Goal: Obtain resource: Obtain resource

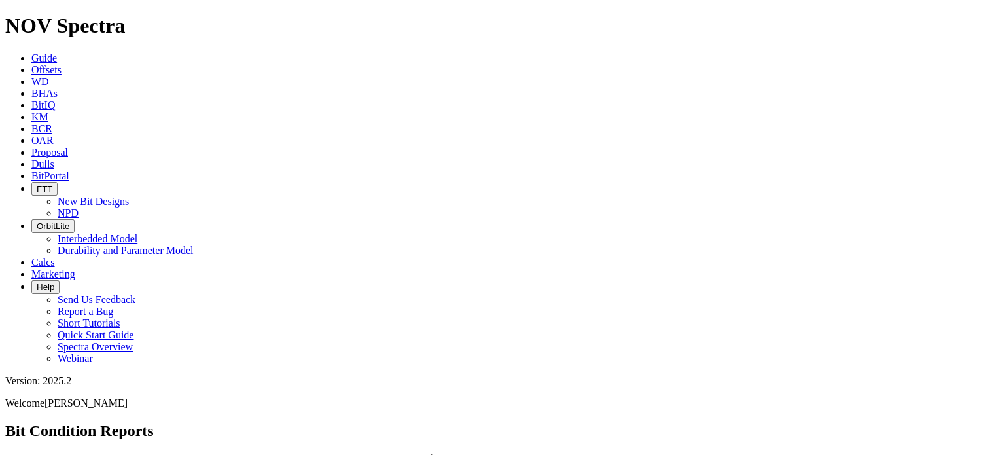
click at [61, 64] on span "Offsets" at bounding box center [46, 69] width 30 height 11
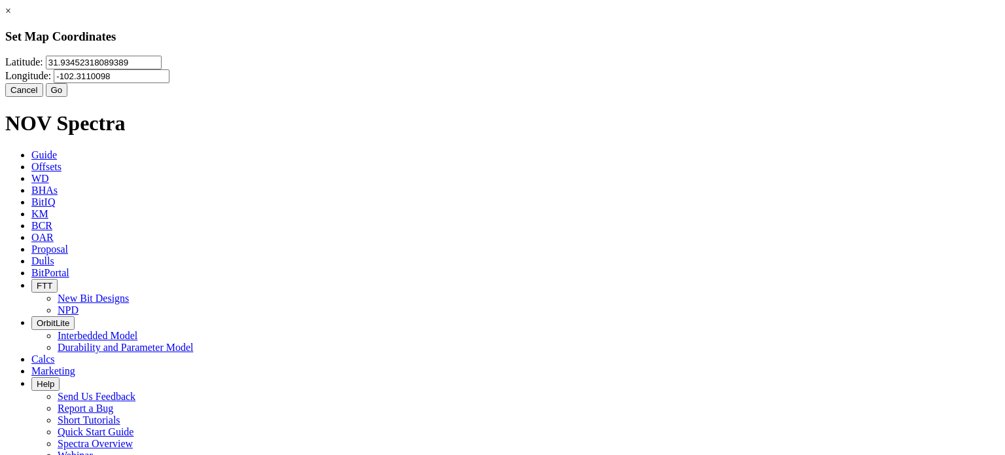
click at [162, 69] on input "31.93452318089389" at bounding box center [104, 63] width 116 height 14
type input "32.241534"
type input "-104.2372"
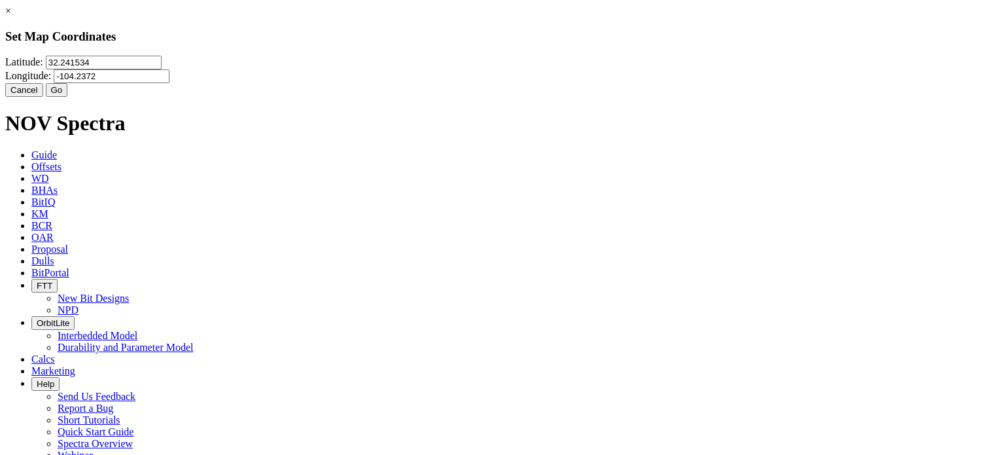
click at [68, 97] on button "Go" at bounding box center [57, 90] width 22 height 14
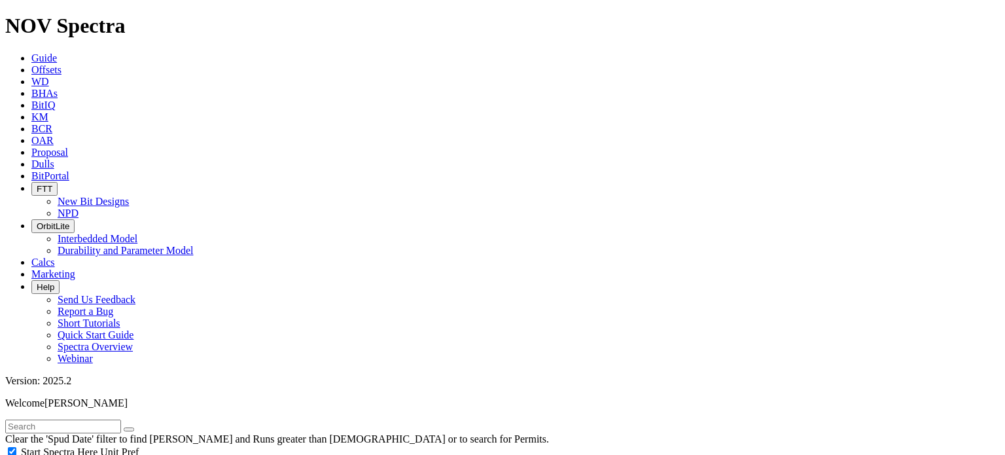
scroll to position [217, 0]
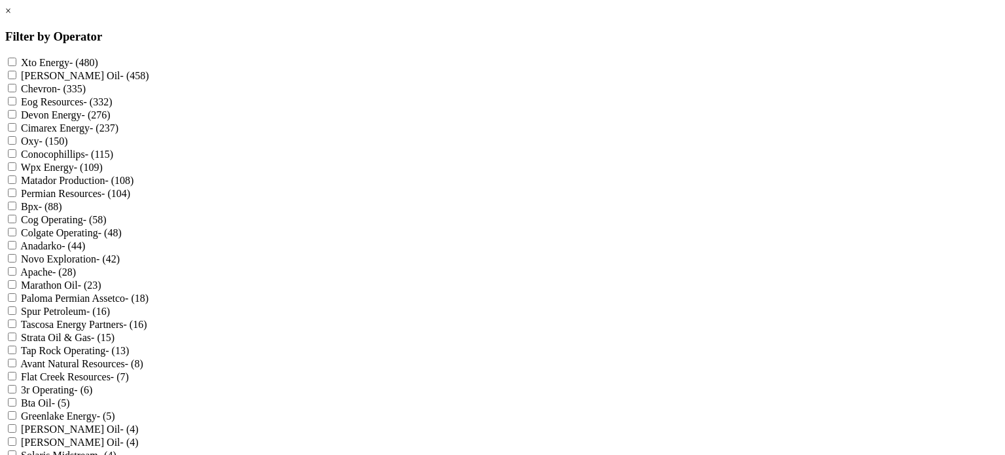
scroll to position [285, 0]
checkbox Permian "true"
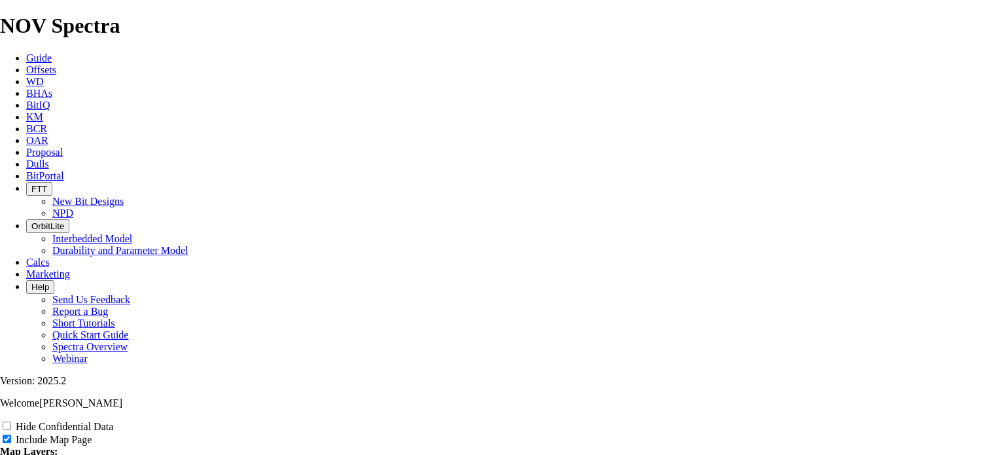
scroll to position [2330, 0]
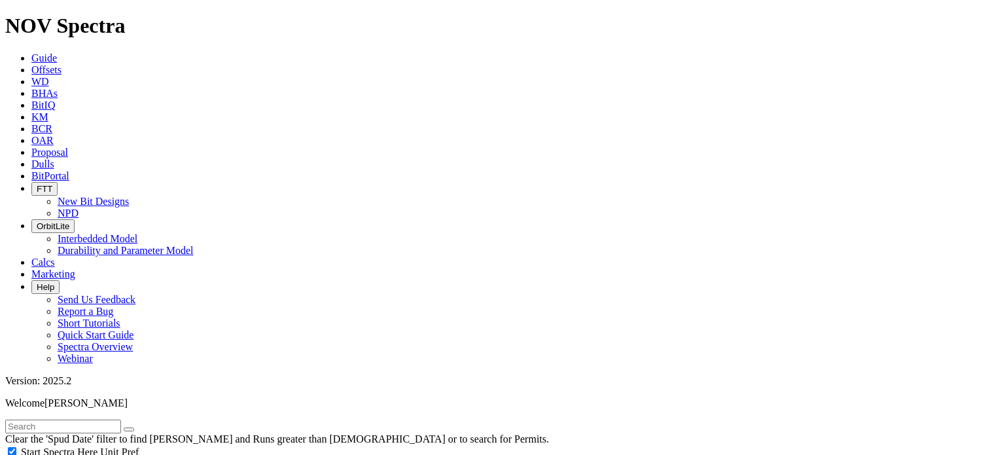
radio input "true"
radio input "false"
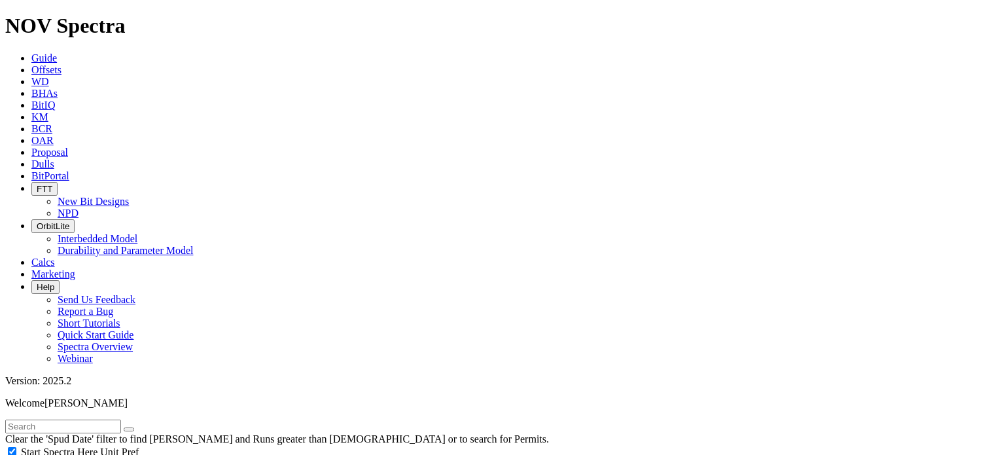
drag, startPoint x: 96, startPoint y: 256, endPoint x: 140, endPoint y: 248, distance: 45.2
type input "15"
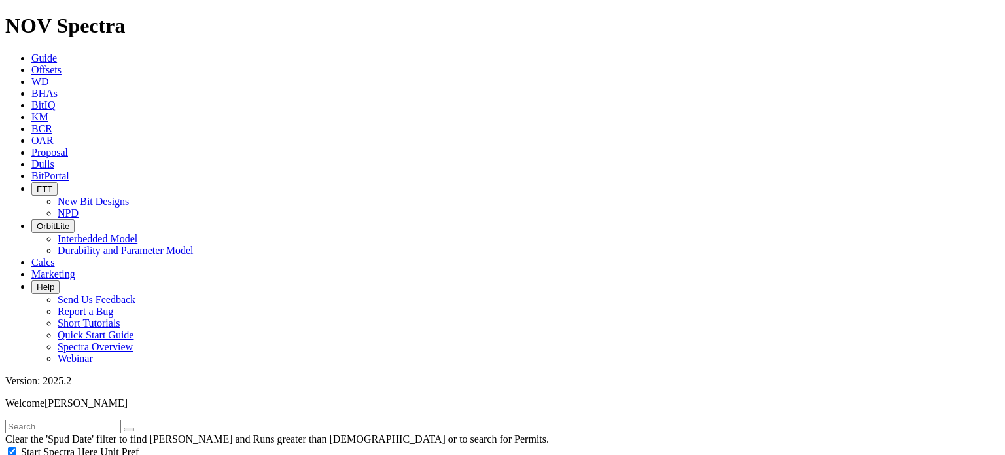
select select
select select "12.25"
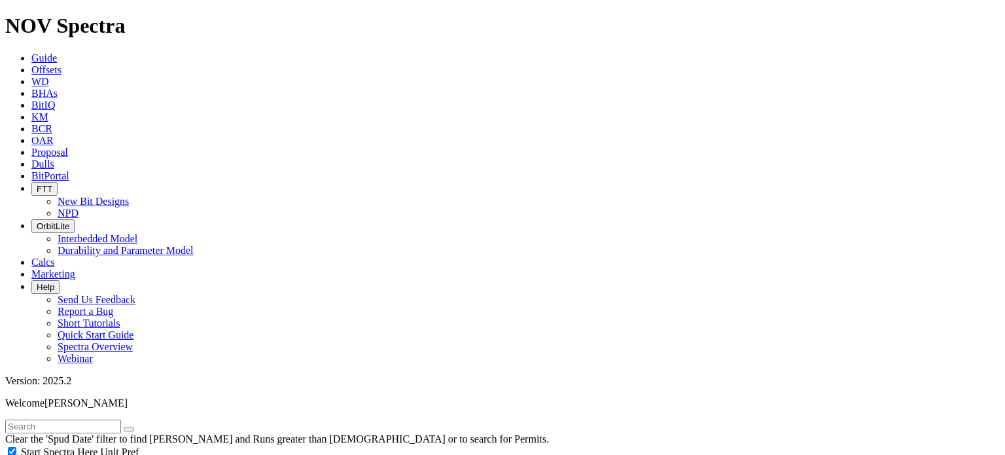
checkbox input "false"
select select "? number:12.25 ?"
drag, startPoint x: 939, startPoint y: 101, endPoint x: 949, endPoint y: 92, distance: 13.5
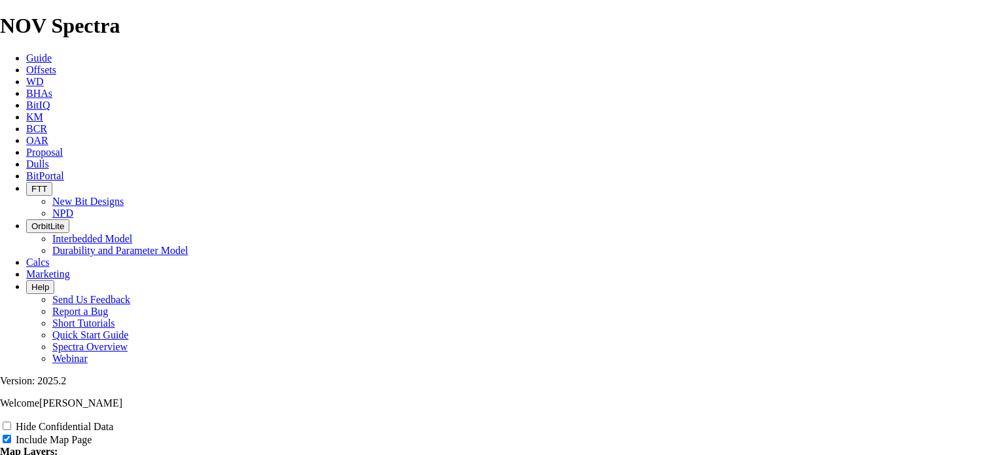
scroll to position [1744, 0]
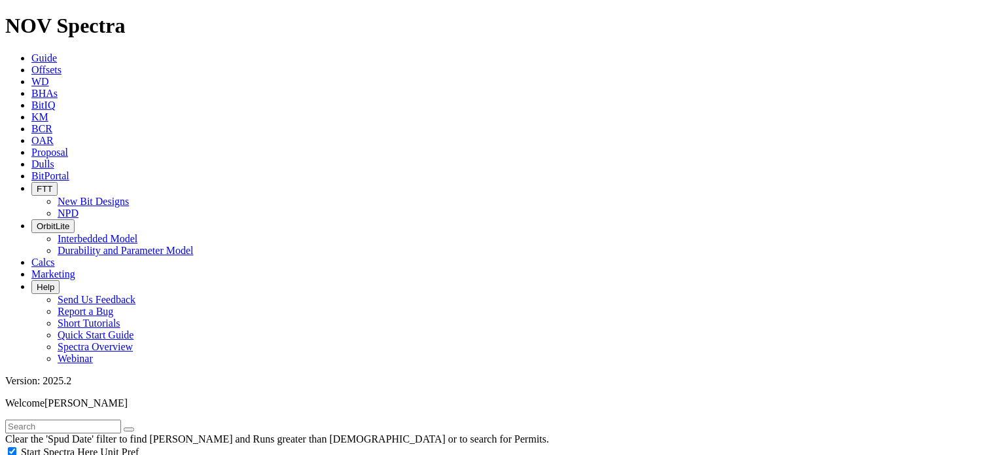
type input "15"
type input "2500"
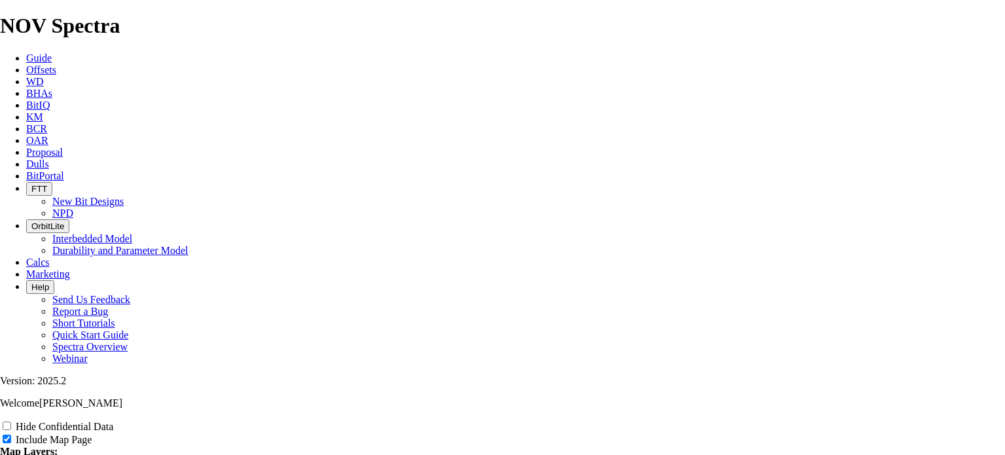
scroll to position [345, 0]
type input "W"
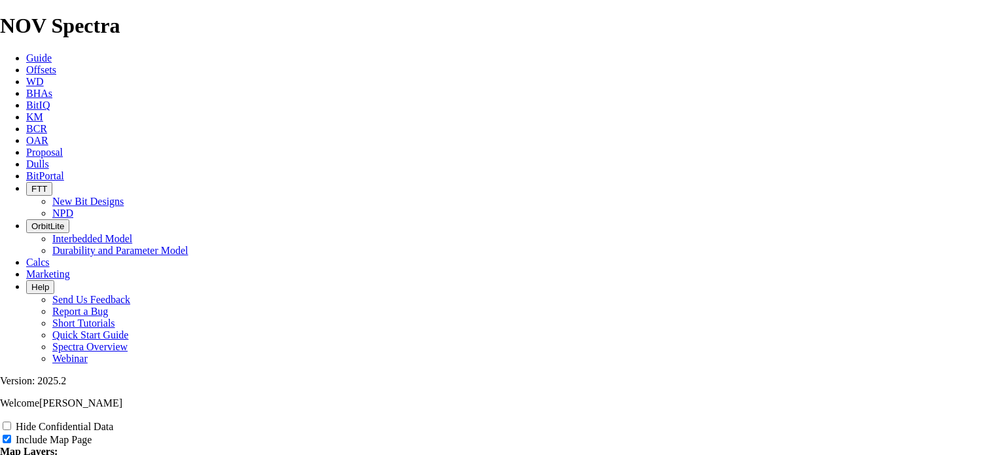
type input "W"
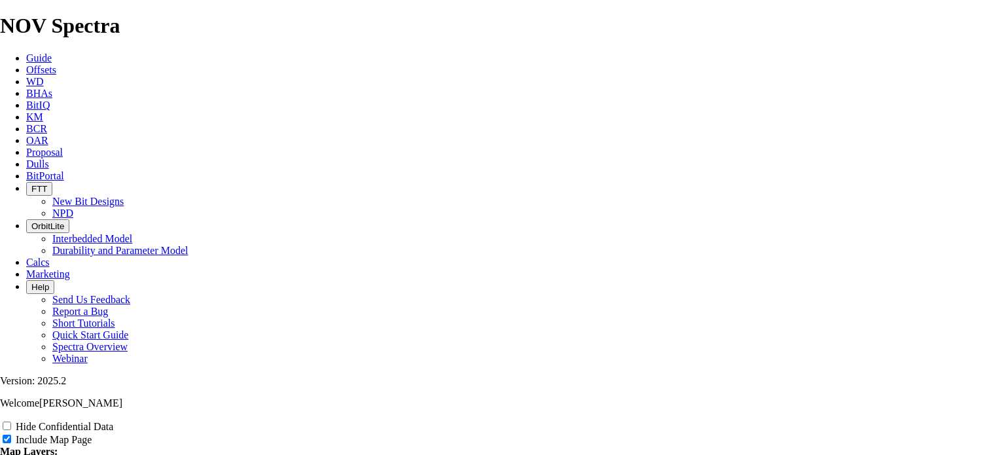
type input "W"
type input "Wa"
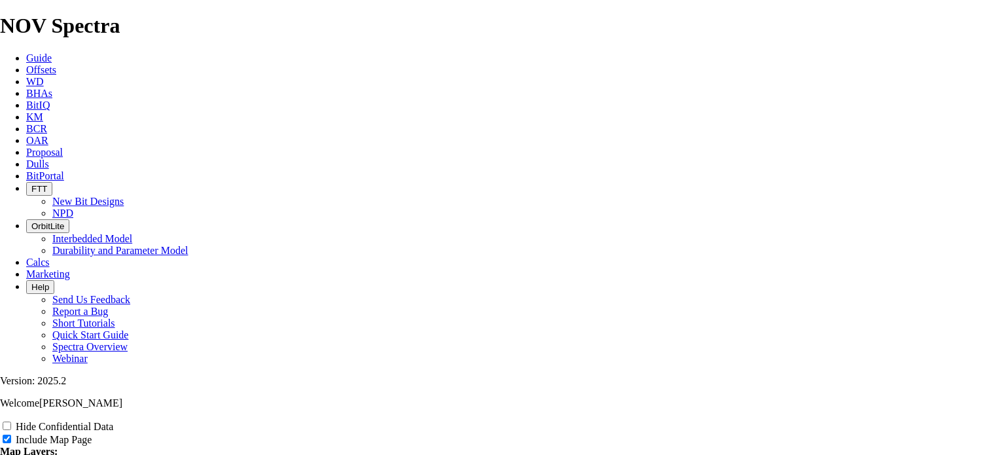
type input "Wa"
type input "War"
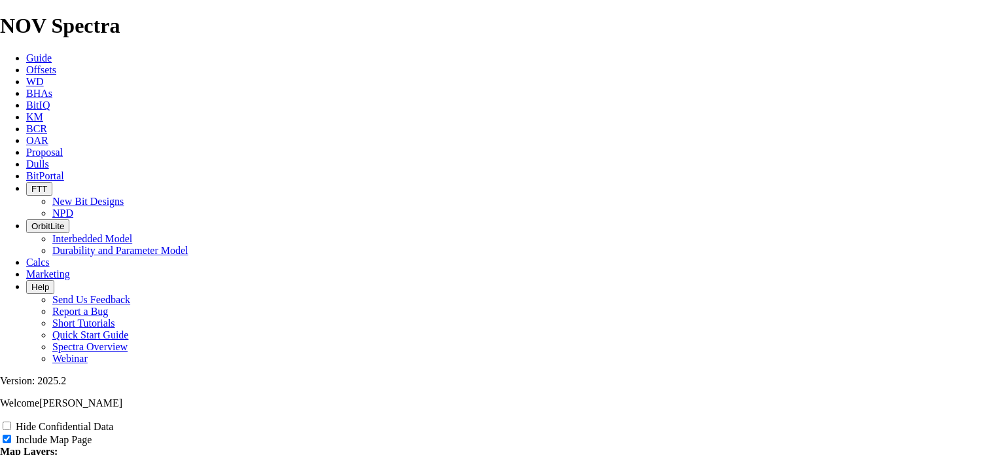
type input "War"
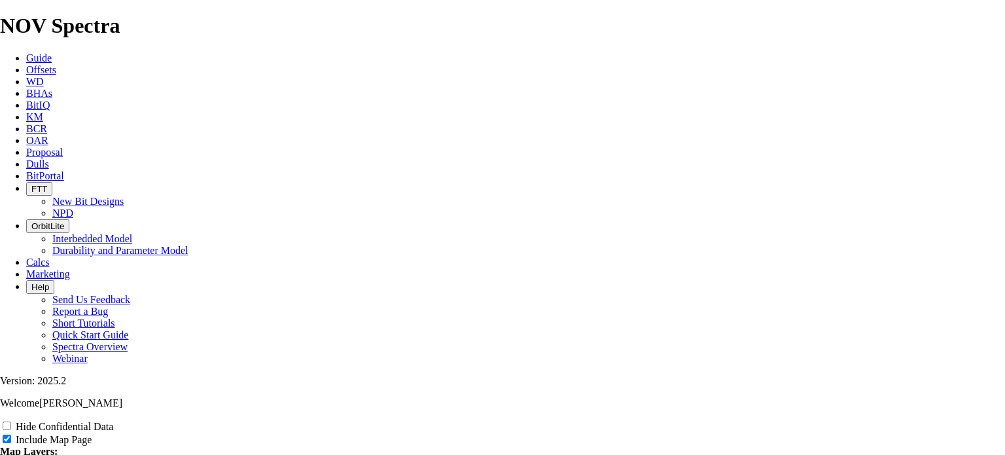
type input "War"
type input "War P"
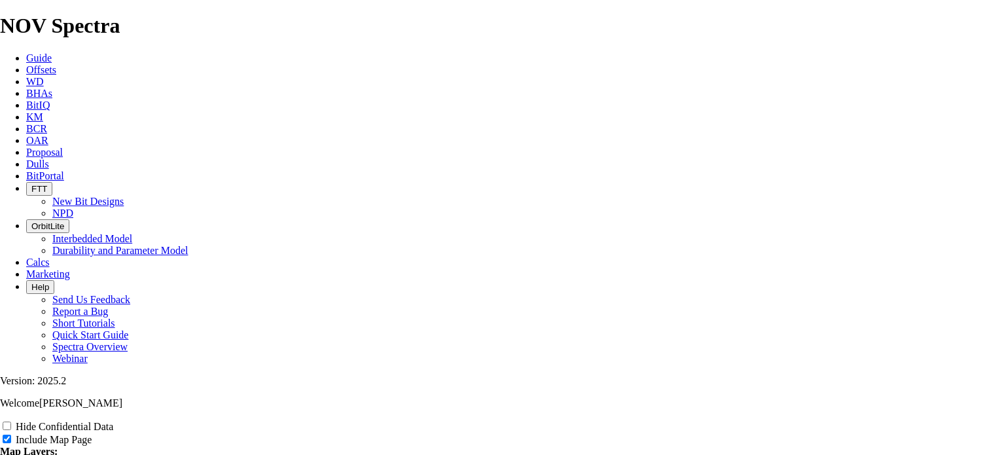
type input "War P"
type input "War Pi"
type input "War Pig"
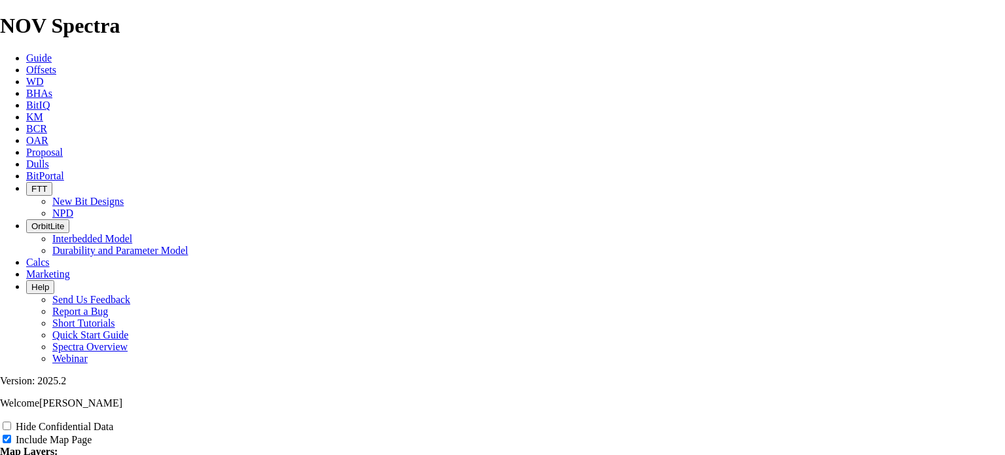
type input "War Pig"
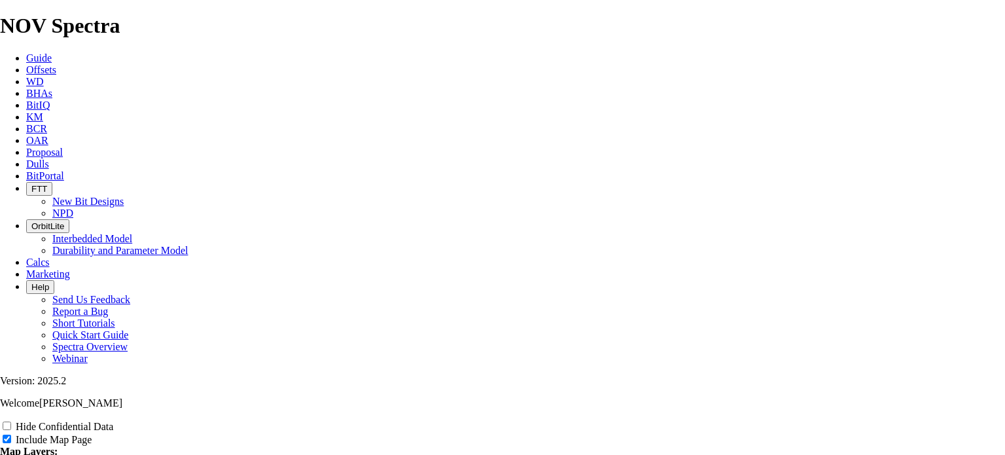
type input "War Pig"
type input "War Pige"
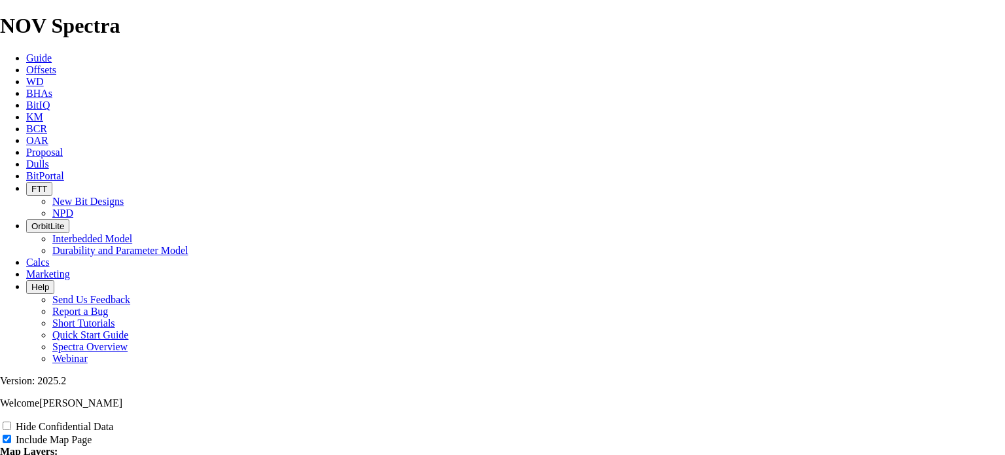
type input "War Pige"
type input "War Pigeo"
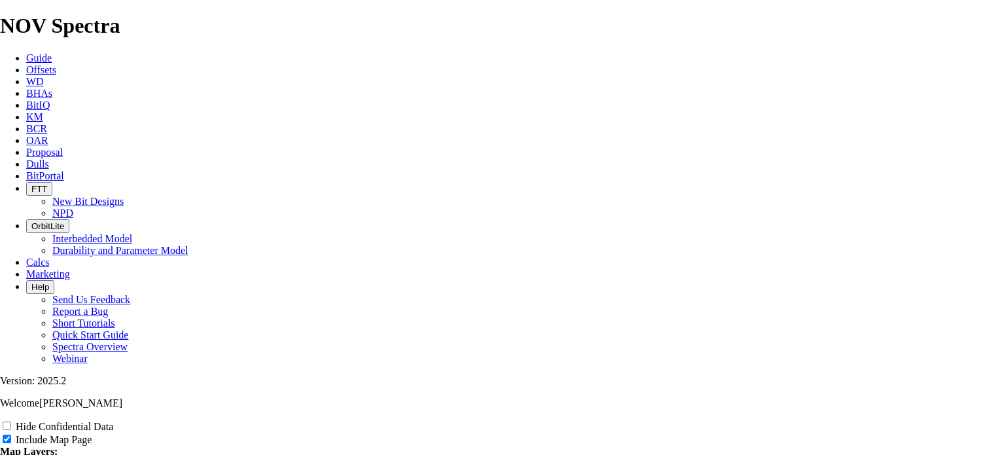
type input "War Pigeo"
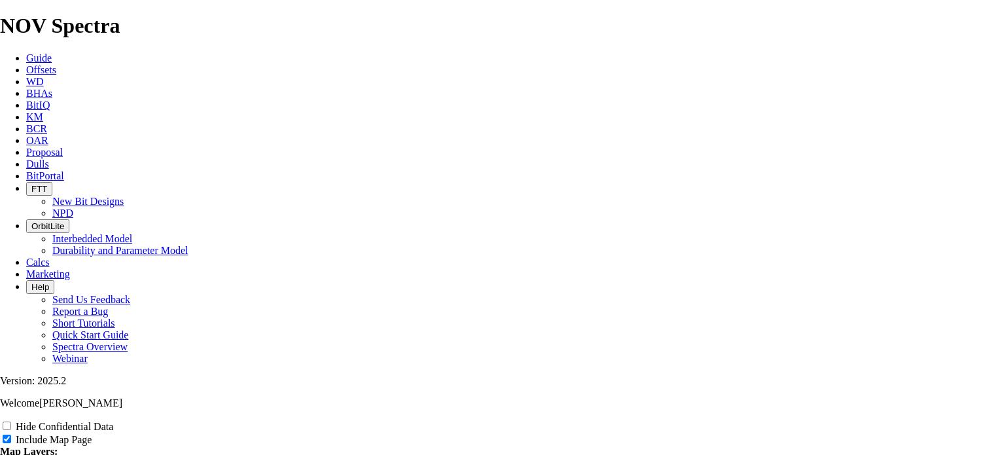
type input "War Pigeon"
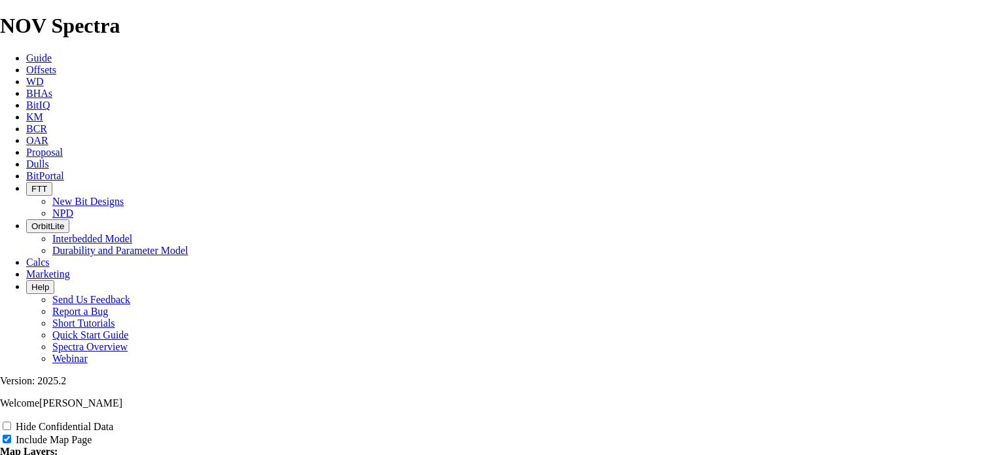
type input "War Pigeon"
type input "War Pigeon 1"
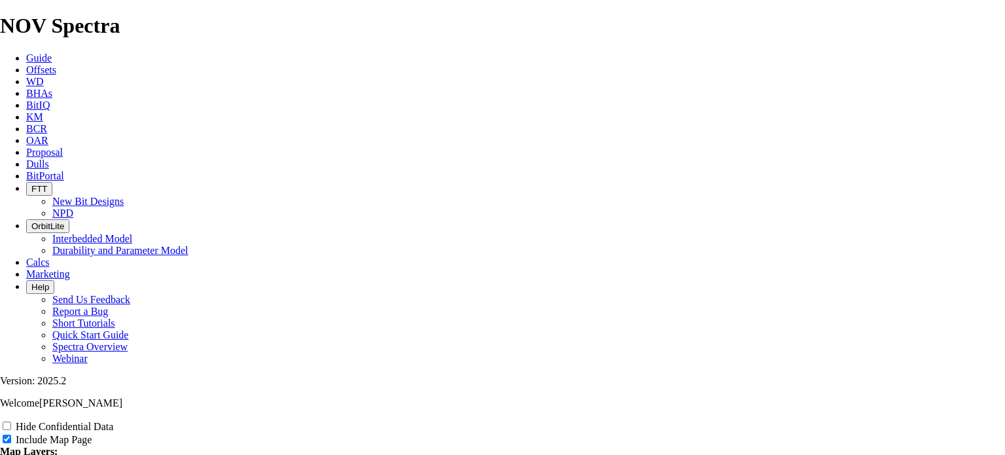
type input "War Pigeon 1"
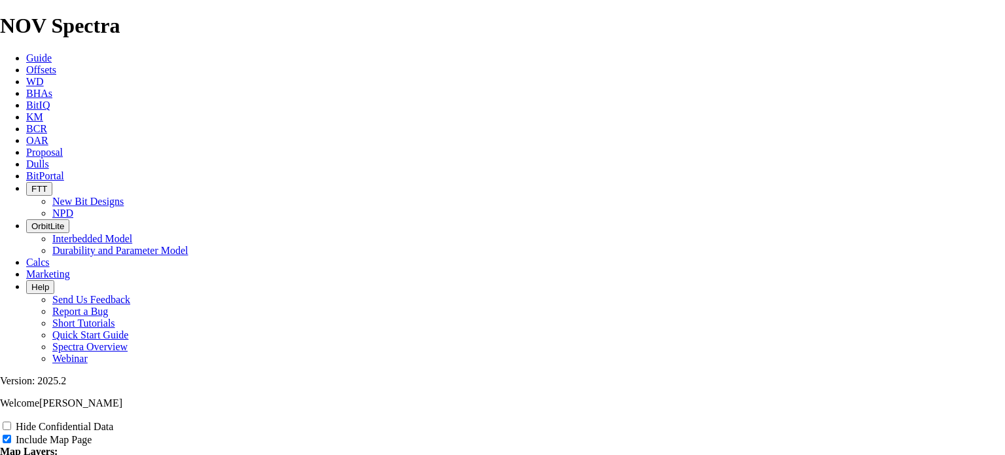
type input "War Pigeon 12"
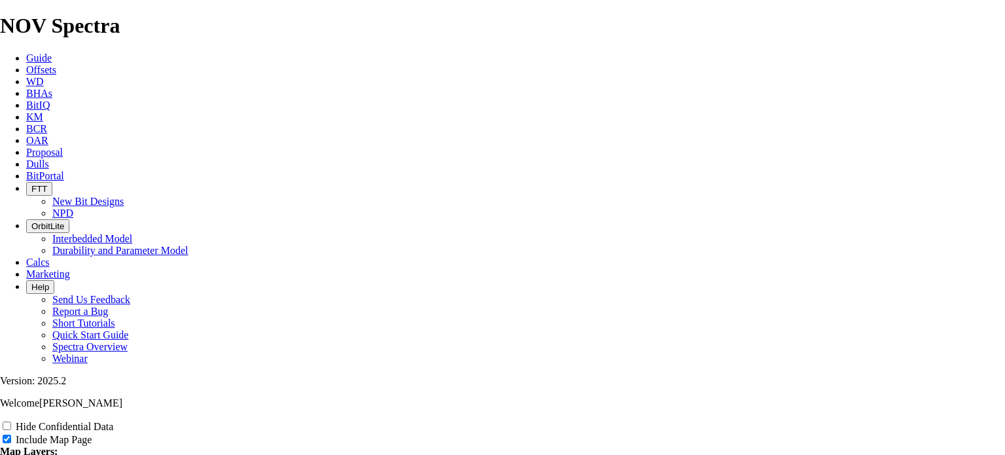
type input "War Pigeon 12"
type input "War Pigeon 12.2"
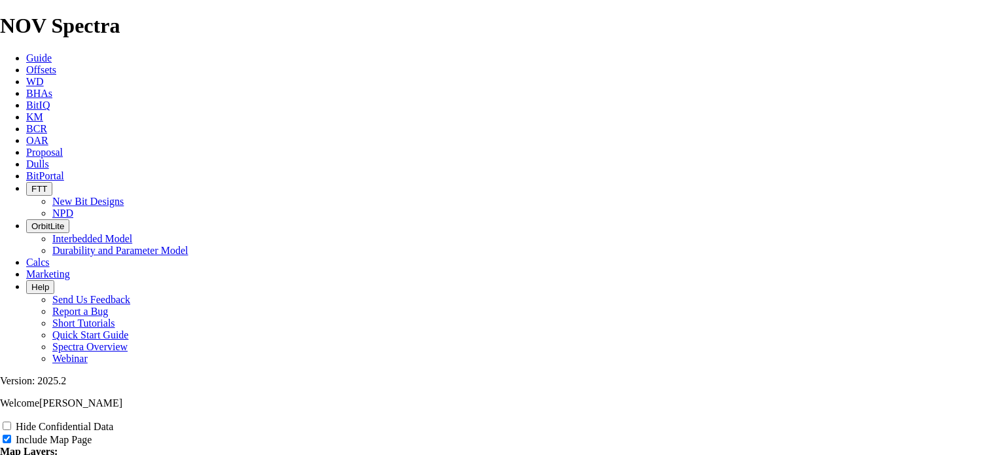
type input "War Pigeon 12.2"
type input "War Pigeon 12.25"
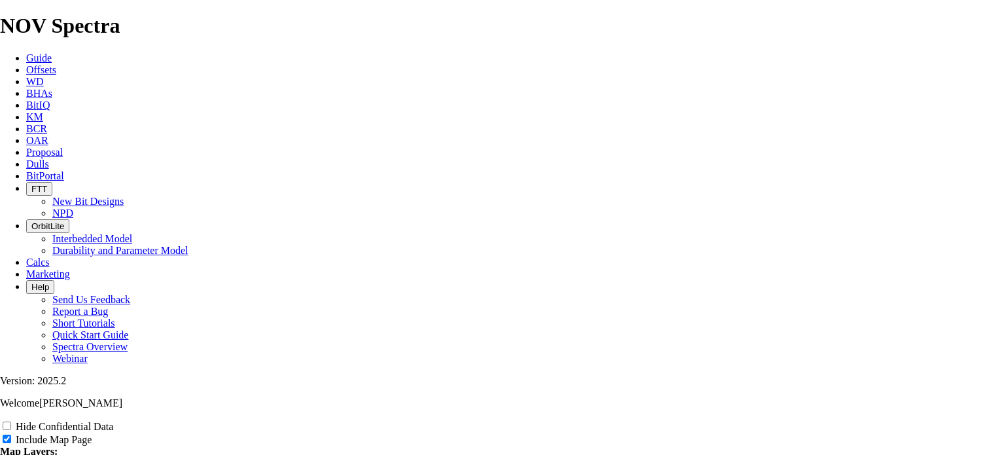
type input "War Pigeon 12.25"
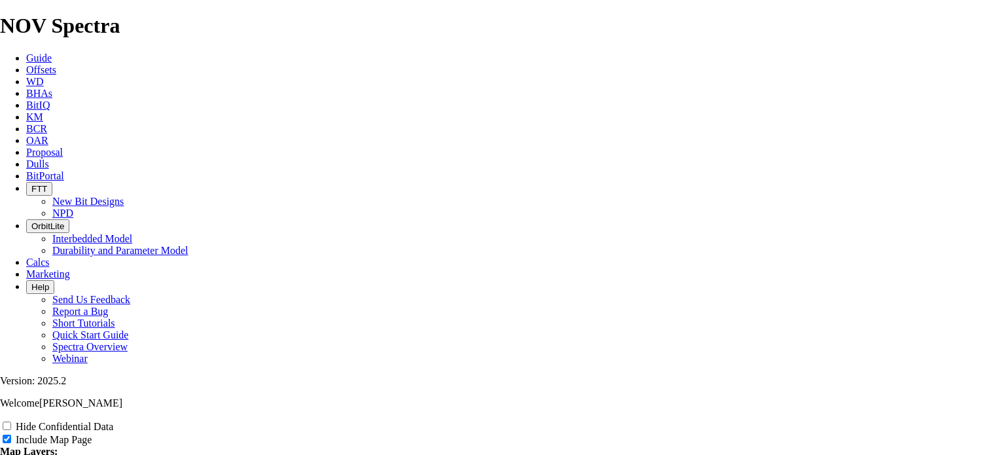
type input "War Pigeon 12.25"
type input "War Pigeon 12.25""
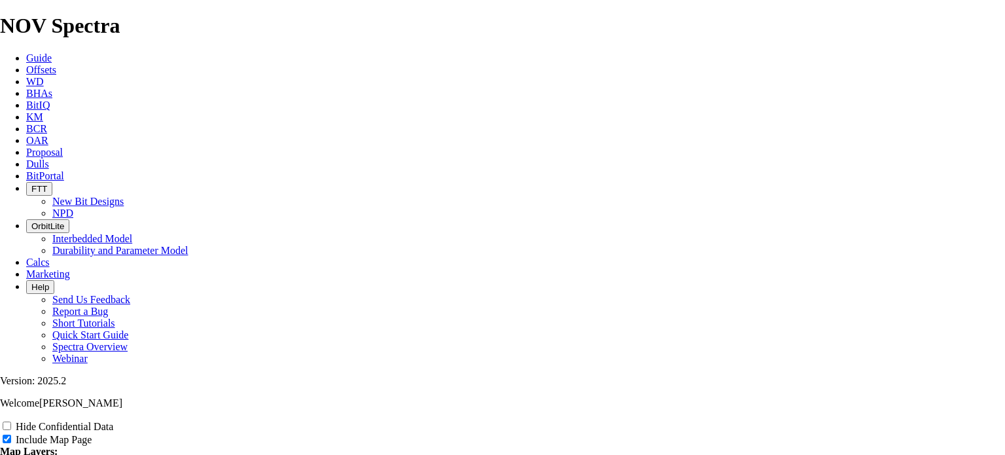
type input "War Pigeon 12.25""
type input "War Pigeon 12.25" o"
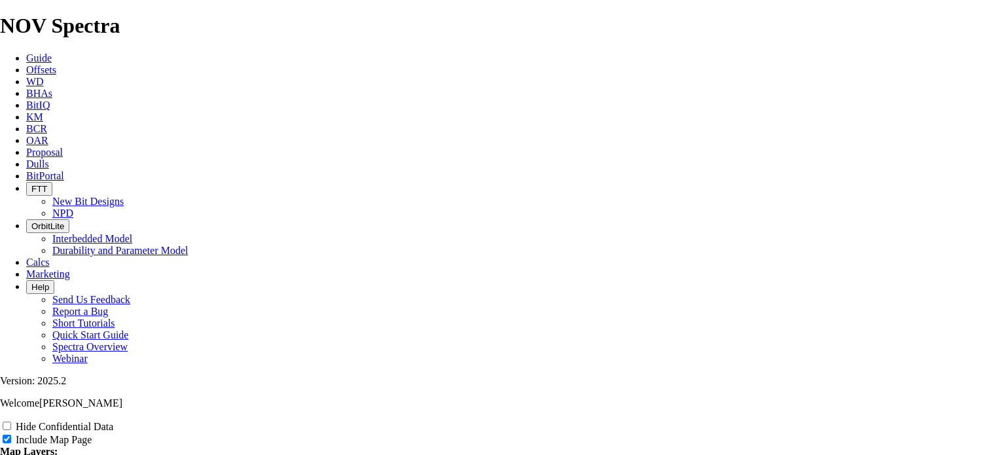
type input "War Pigeon 12.25" o"
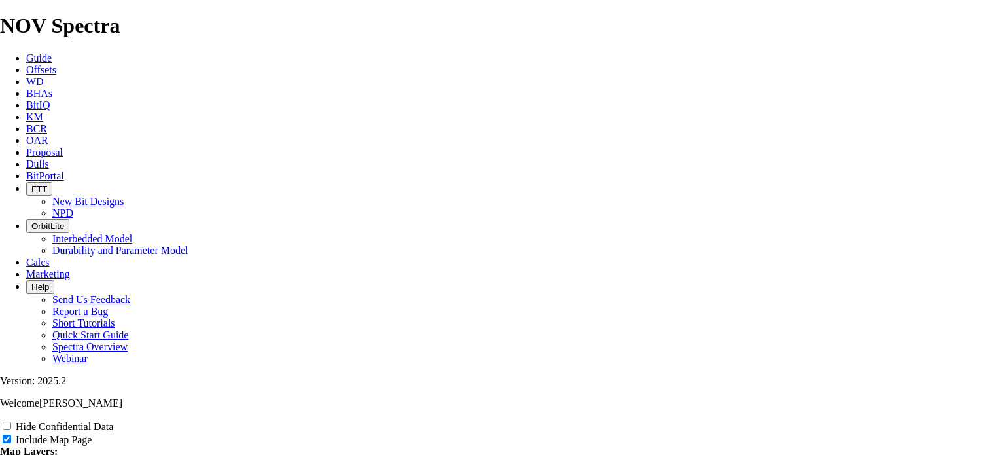
type input "War Pigeon 12.25" of"
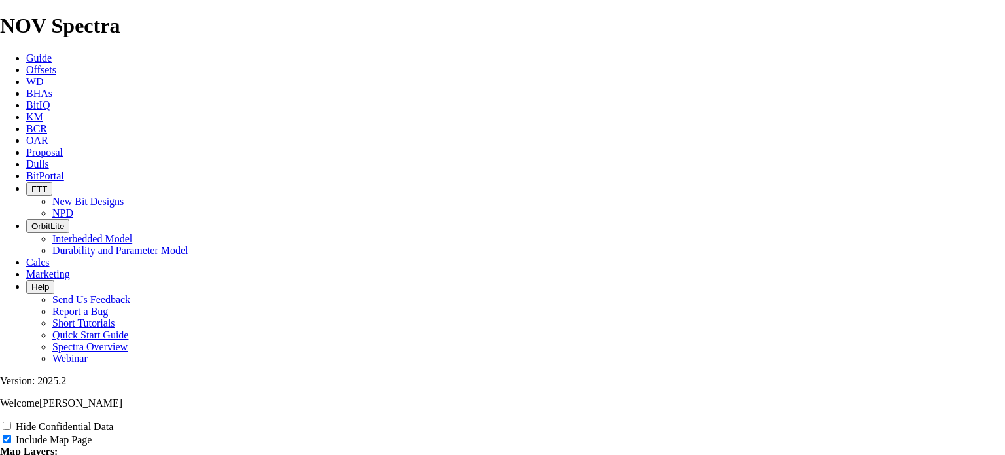
type input "War Pigeon 12.25" of"
type input "War Pigeon 12.25" off"
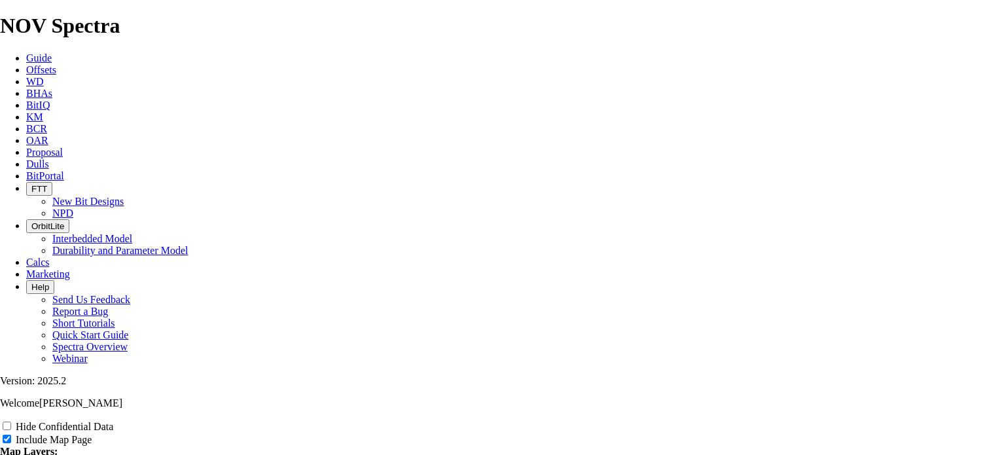
type input "War Pigeon 12.25" off"
type input "War Pigeon 12.25" offs"
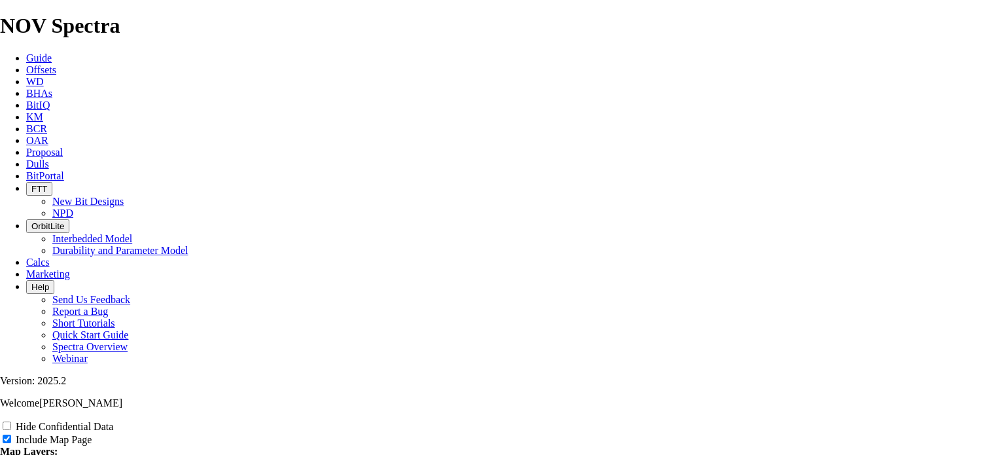
type input "War Pigeon 12.25" offs"
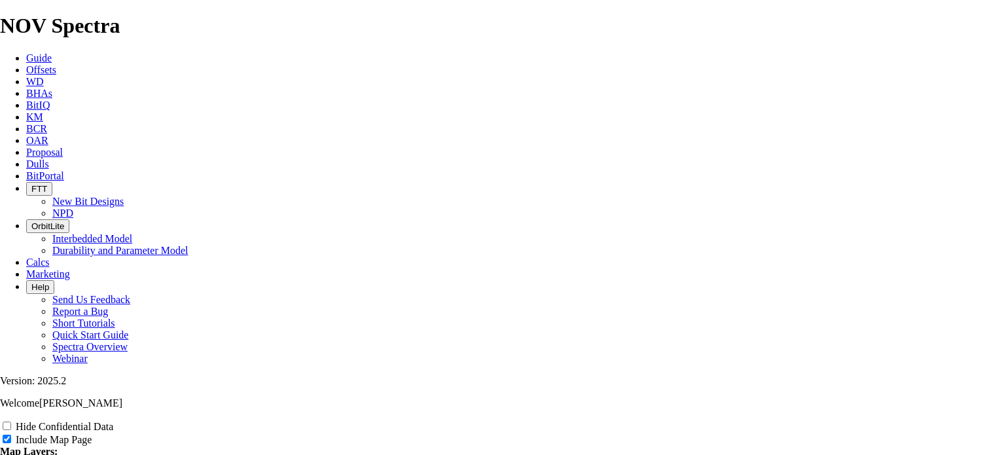
type input "War Pigeon 12.25" offs"
type input "War Pigeon 12.25" offse"
type input "War Pigeon 12.25" offset"
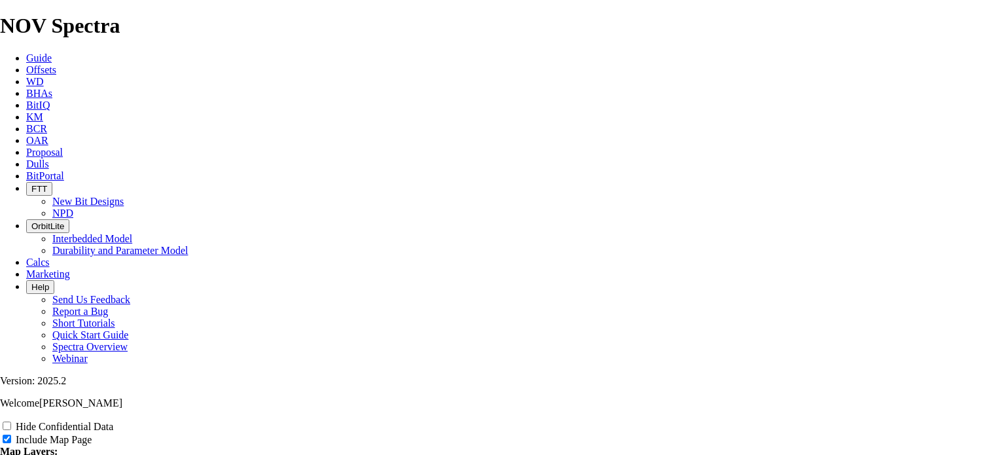
type input "War Pigeon 12.25" offset"
type input "War Pigeon 12.25" offsets"
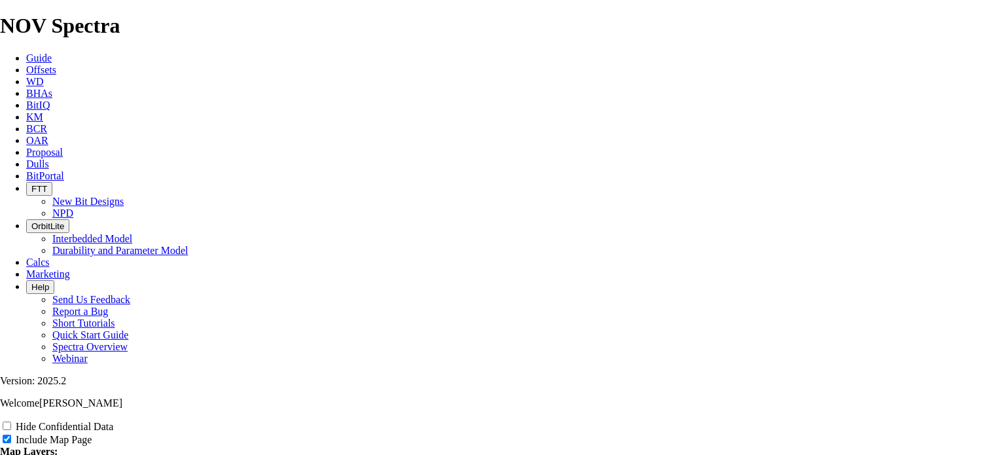
type input "War Pigeon 12.25" offsets"
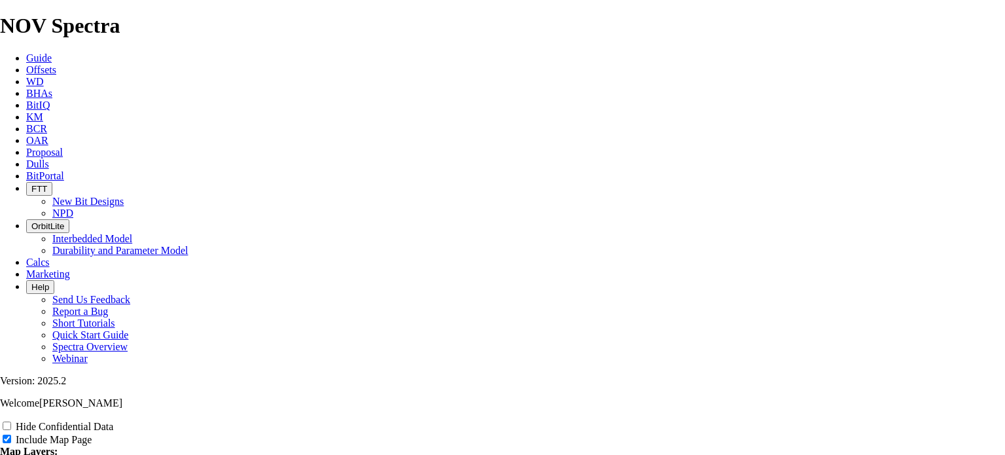
type input "War Pigeon 12.25" offsets"
click at [16, 454] on span at bounding box center [8, 464] width 16 height 11
click at [11, 454] on input "US Counties" at bounding box center [7, 463] width 9 height 9
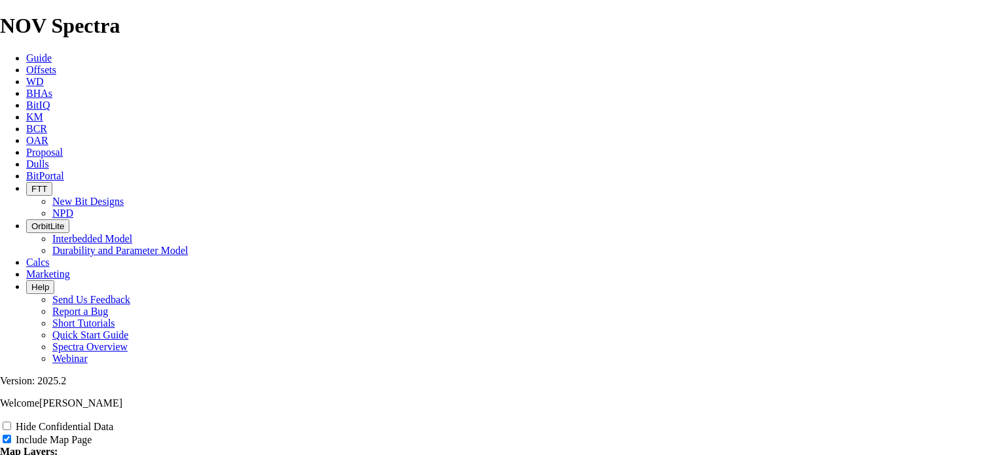
checkbox input "true"
click at [11, 421] on input "Hide Confidential Data" at bounding box center [7, 425] width 9 height 9
checkbox input "true"
